Goal: Transaction & Acquisition: Download file/media

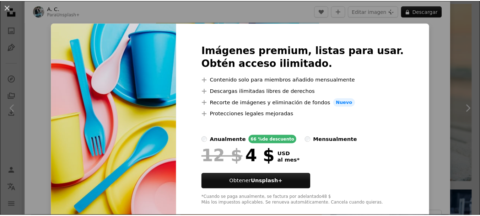
scroll to position [12, 0]
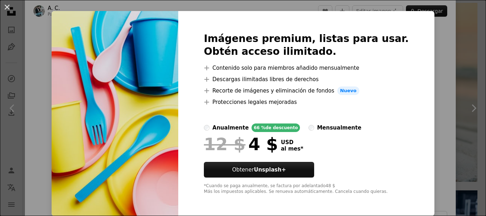
click at [7, 6] on button "An X shape" at bounding box center [7, 7] width 9 height 9
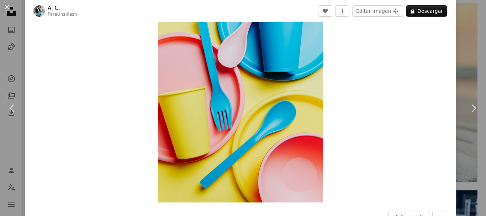
drag, startPoint x: 9, startPoint y: 5, endPoint x: 184, endPoint y: 59, distance: 183.7
click at [9, 5] on button "An X shape" at bounding box center [7, 7] width 9 height 9
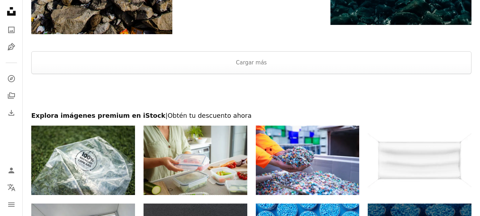
scroll to position [1244, 0]
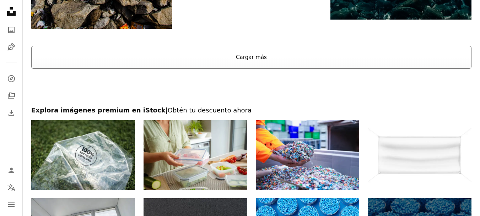
click at [253, 58] on button "Cargar más" at bounding box center [251, 57] width 440 height 23
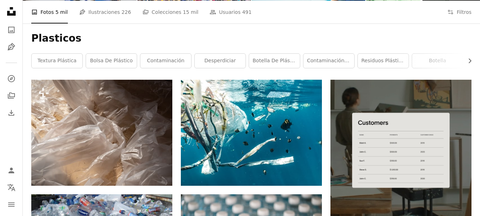
scroll to position [0, 0]
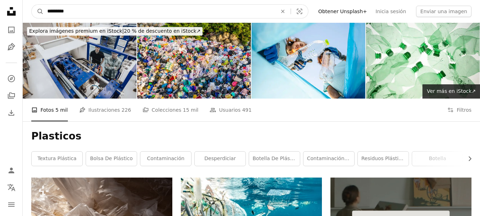
click at [81, 10] on input "*********" at bounding box center [159, 12] width 231 height 14
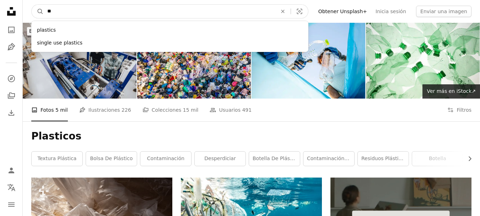
type input "*"
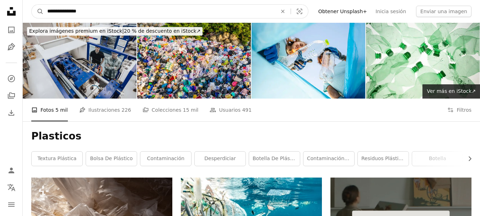
type input "**********"
click button "A magnifying glass" at bounding box center [38, 12] width 12 height 14
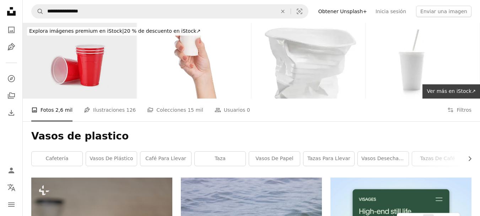
click at [58, 68] on img at bounding box center [80, 61] width 114 height 76
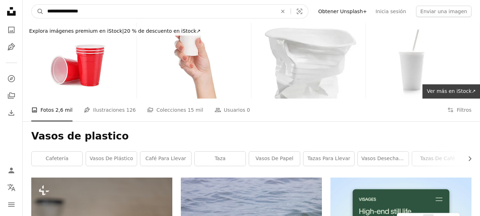
drag, startPoint x: 94, startPoint y: 12, endPoint x: 33, endPoint y: 1, distance: 62.2
click at [33, 1] on nav "**********" at bounding box center [251, 11] width 457 height 23
type input "**********"
click at [32, 5] on button "A magnifying glass" at bounding box center [38, 12] width 12 height 14
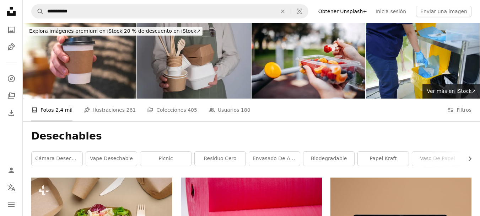
click at [179, 66] on img at bounding box center [194, 61] width 114 height 76
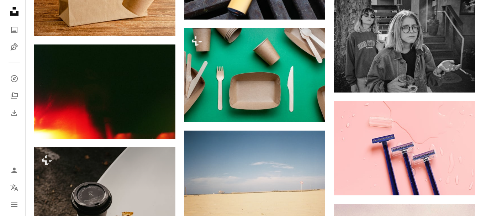
scroll to position [889, 0]
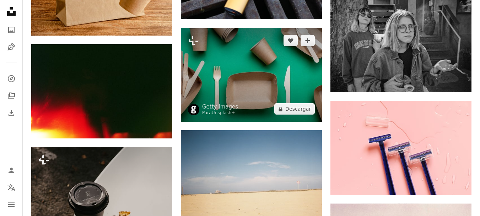
click at [258, 87] on img at bounding box center [251, 75] width 141 height 94
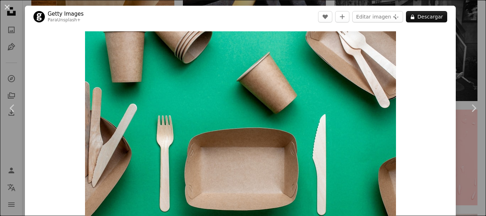
scroll to position [36, 0]
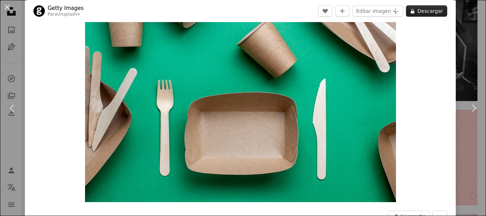
click at [416, 12] on button "A lock Descargar" at bounding box center [426, 10] width 41 height 11
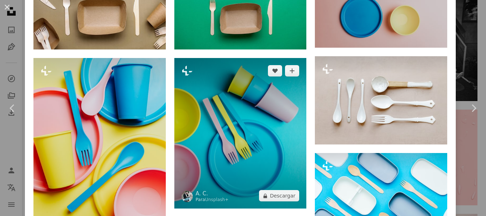
scroll to position [427, 0]
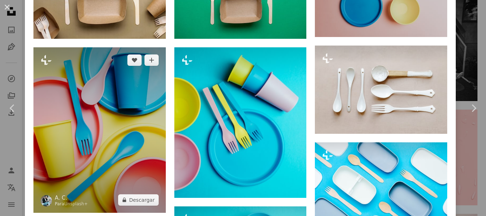
click at [96, 95] on img at bounding box center [99, 129] width 132 height 165
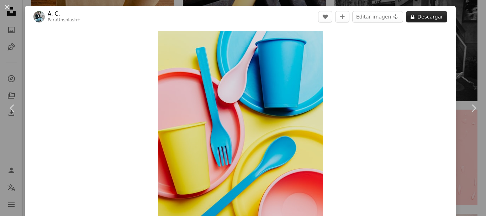
click at [415, 18] on button "A lock Descargar" at bounding box center [426, 16] width 41 height 11
click at [349, 15] on button "A plus sign" at bounding box center [342, 16] width 14 height 11
click at [383, 18] on button "Editar imagen Plus sign for Unsplash+" at bounding box center [377, 16] width 51 height 11
click at [9, 8] on button "An X shape" at bounding box center [7, 7] width 9 height 9
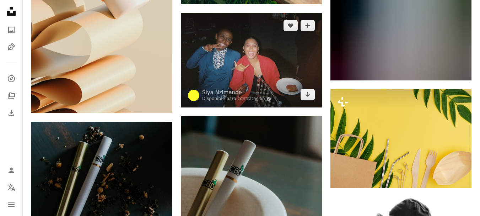
scroll to position [391, 0]
